Goal: Navigation & Orientation: Find specific page/section

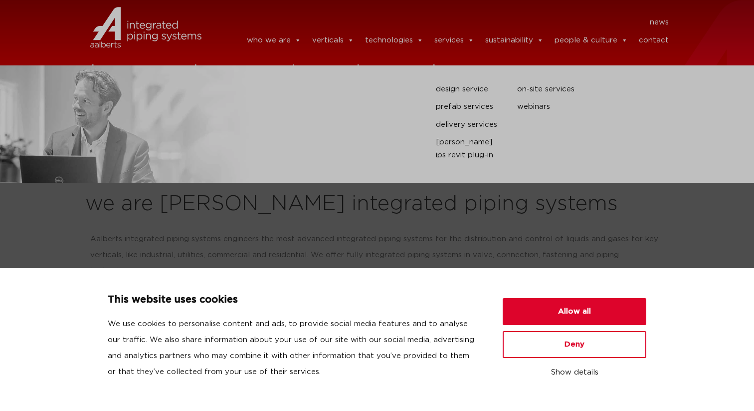
click at [458, 48] on link "services" at bounding box center [454, 40] width 40 height 20
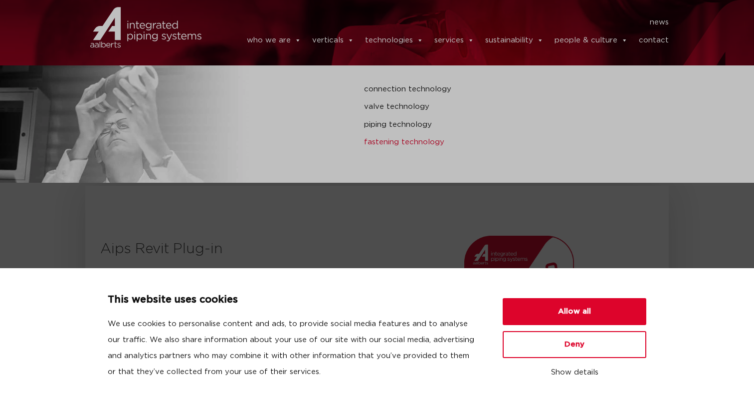
click at [382, 144] on link "fastening technology" at bounding box center [505, 142] width 283 height 13
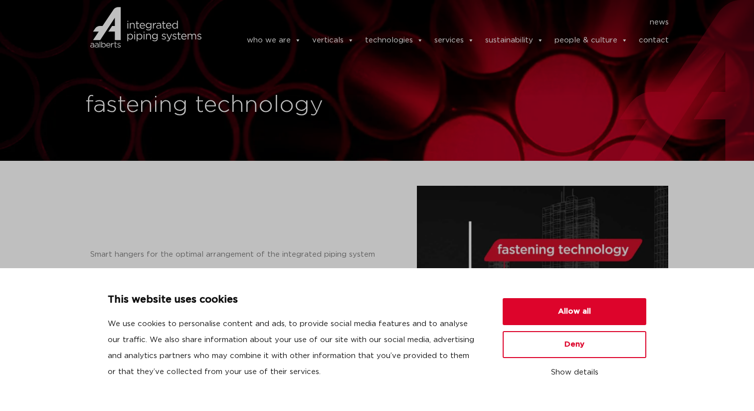
scroll to position [12, 0]
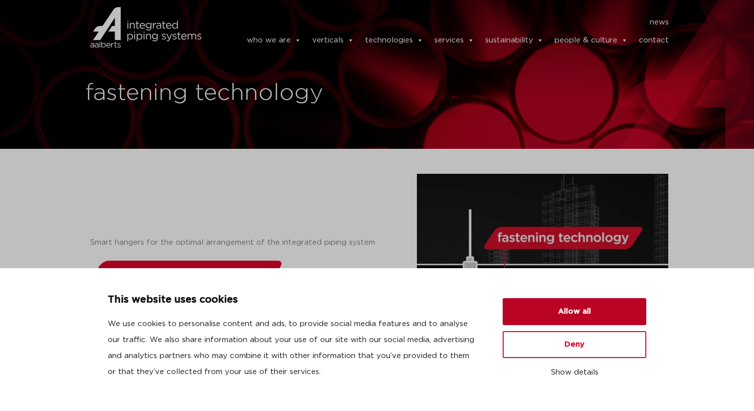
click at [512, 310] on button "Allow all" at bounding box center [575, 311] width 144 height 27
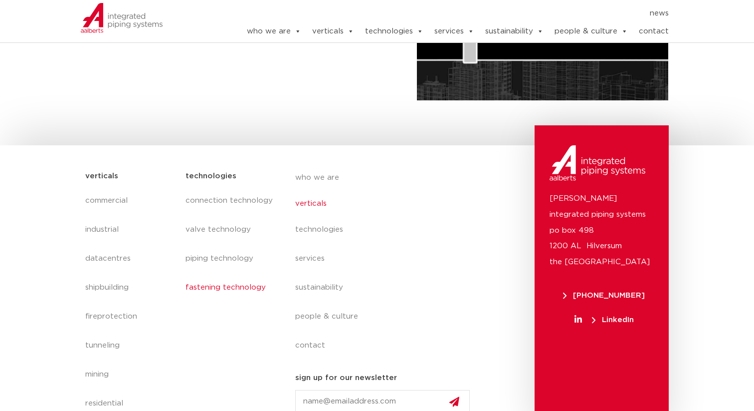
scroll to position [277, 0]
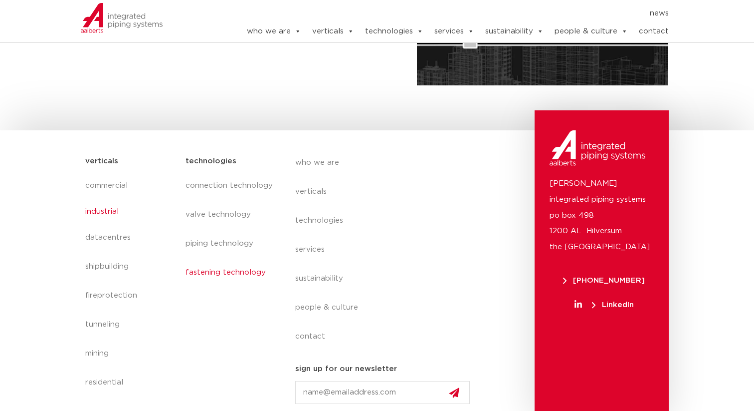
click at [109, 218] on link "industrial" at bounding box center [130, 211] width 90 height 23
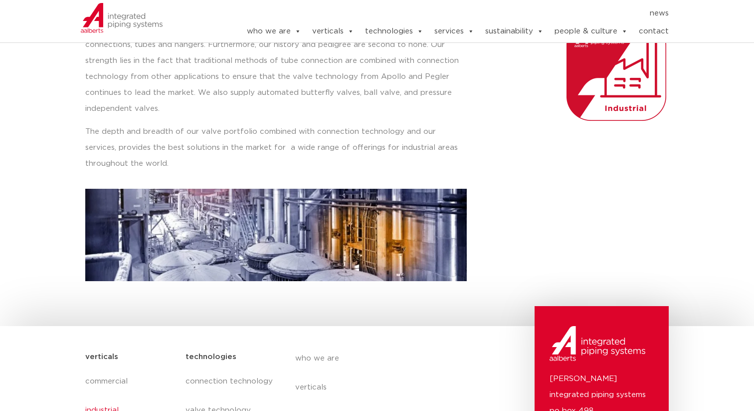
scroll to position [165, 0]
